Goal: Find contact information: Find contact information

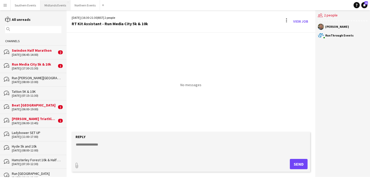
click at [55, 7] on button "Midlands Events Close" at bounding box center [55, 5] width 30 height 10
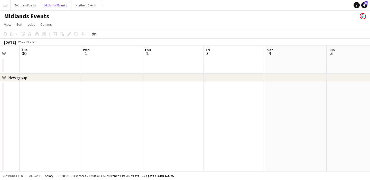
scroll to position [0, 168]
click at [19, 5] on button "Southern Events Close" at bounding box center [26, 5] width 30 height 10
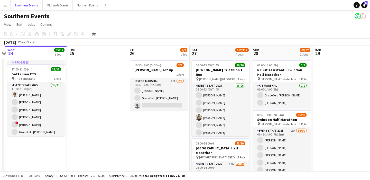
scroll to position [0, 192]
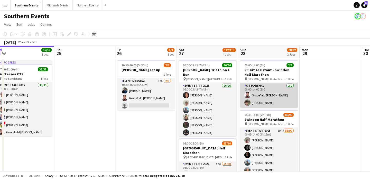
click at [255, 100] on app-card-role "Kit Marshal [DATE] 06:00-14:00 (8h) Gracefield [PERSON_NAME] [PERSON_NAME]" at bounding box center [269, 95] width 58 height 25
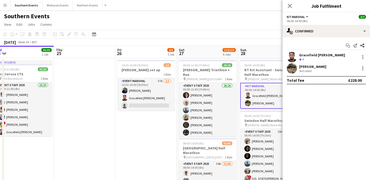
click at [337, 56] on div "Gracefield [PERSON_NAME]" at bounding box center [322, 55] width 46 height 5
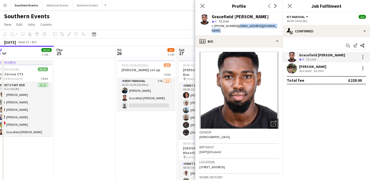
drag, startPoint x: 275, startPoint y: 26, endPoint x: 236, endPoint y: 26, distance: 38.8
click at [236, 26] on div "Gracefield Anobaah Attoh star 4 73.11mi t. [PHONE_NUMBER] | [EMAIL_ADDRESS][DOM…" at bounding box center [238, 23] width 87 height 23
copy span "[EMAIL_ADDRESS][DOMAIN_NAME]"
drag, startPoint x: 235, startPoint y: 26, endPoint x: 214, endPoint y: 26, distance: 20.8
click at [214, 26] on div "t. [PHONE_NUMBER] | [EMAIL_ADDRESS][DOMAIN_NAME]" at bounding box center [245, 28] width 67 height 9
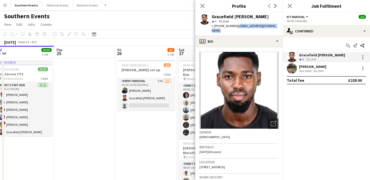
copy span "[PHONE_NUMBER]"
click at [338, 67] on div "[PERSON_NAME] Not rated 54.29mi" at bounding box center [326, 68] width 87 height 10
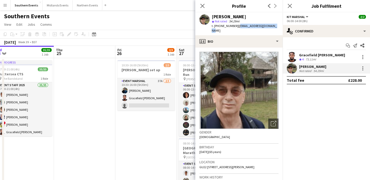
drag, startPoint x: 274, startPoint y: 26, endPoint x: 236, endPoint y: 25, distance: 37.5
click at [236, 25] on div "[PERSON_NAME] star Not rated 54.29mi t. [PHONE_NUMBER] | [EMAIL_ADDRESS][DOMAIN…" at bounding box center [238, 23] width 87 height 23
copy span "[EMAIL_ADDRESS][DOMAIN_NAME]"
drag, startPoint x: 235, startPoint y: 26, endPoint x: 215, endPoint y: 24, distance: 19.8
click at [215, 24] on div "t. [PHONE_NUMBER] | [EMAIL_ADDRESS][DOMAIN_NAME]" at bounding box center [245, 28] width 67 height 9
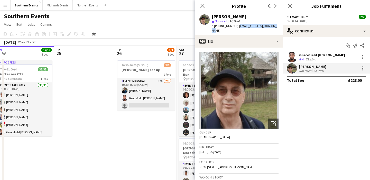
copy span "[PHONE_NUMBER]"
